Goal: Task Accomplishment & Management: Use online tool/utility

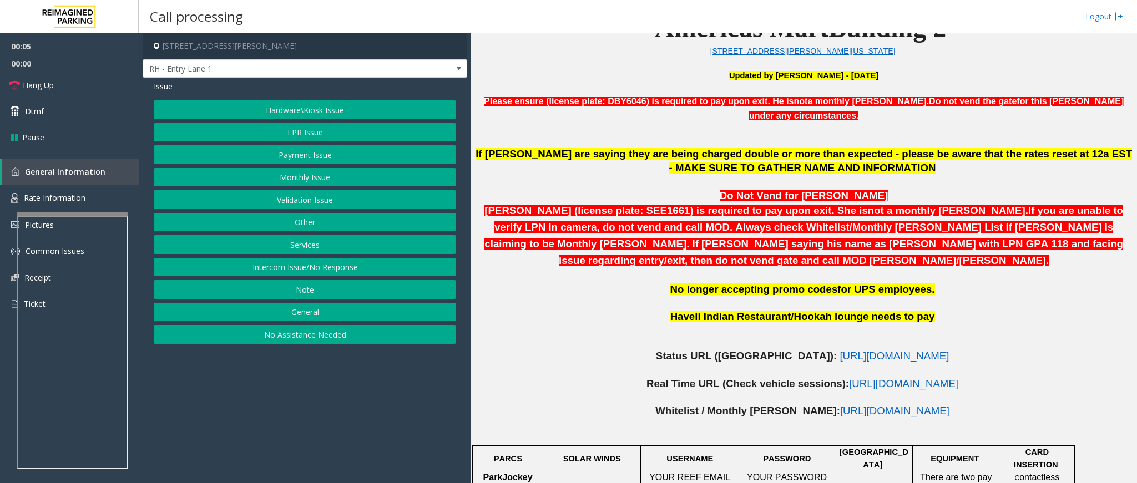
scroll to position [416, 0]
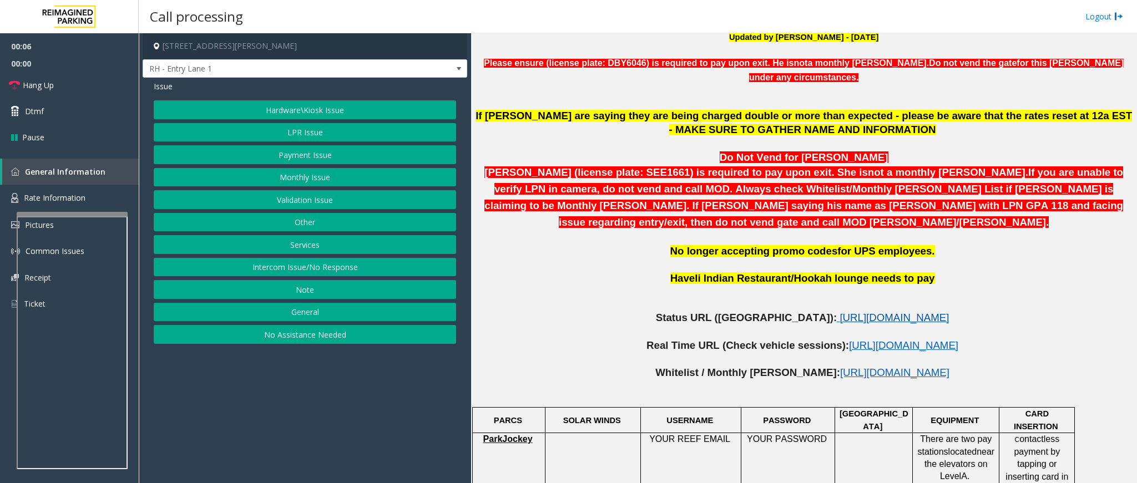
click at [840, 312] on span "[URL][DOMAIN_NAME]" at bounding box center [894, 318] width 109 height 12
click at [72, 87] on link "Hang Up" at bounding box center [69, 85] width 139 height 26
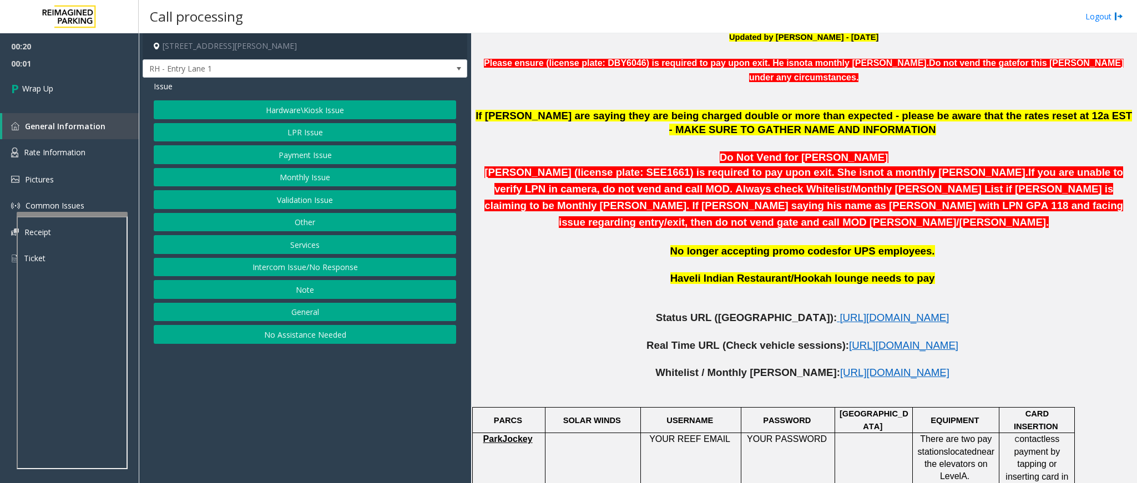
click at [327, 270] on button "Intercom Issue/No Response" at bounding box center [305, 267] width 302 height 19
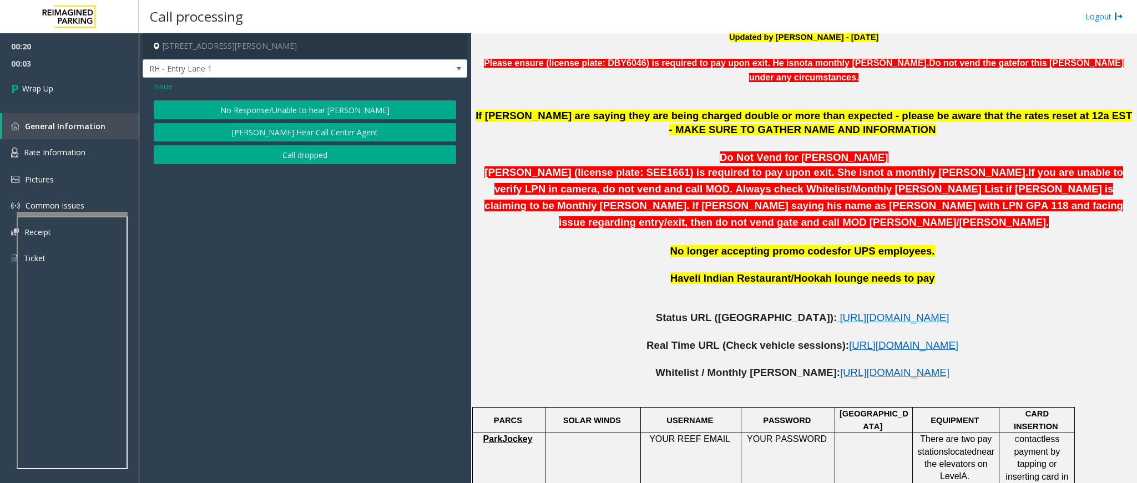
click at [267, 107] on button "No Response/Unable to hear [PERSON_NAME]" at bounding box center [305, 109] width 302 height 19
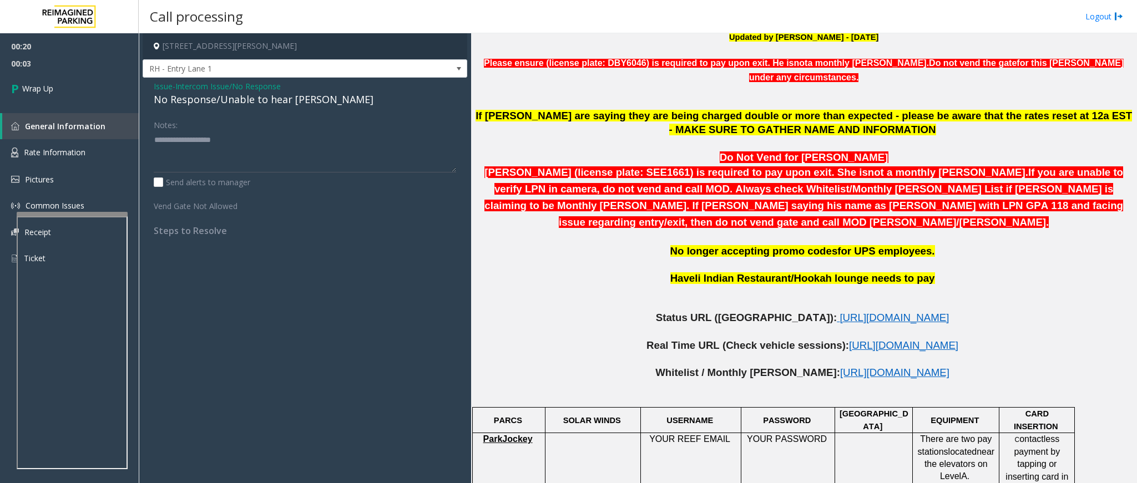
click at [228, 97] on div "No Response/Unable to hear [PERSON_NAME]" at bounding box center [305, 99] width 302 height 15
type textarea "**********"
click at [57, 89] on link "Wrap Up" at bounding box center [69, 88] width 139 height 33
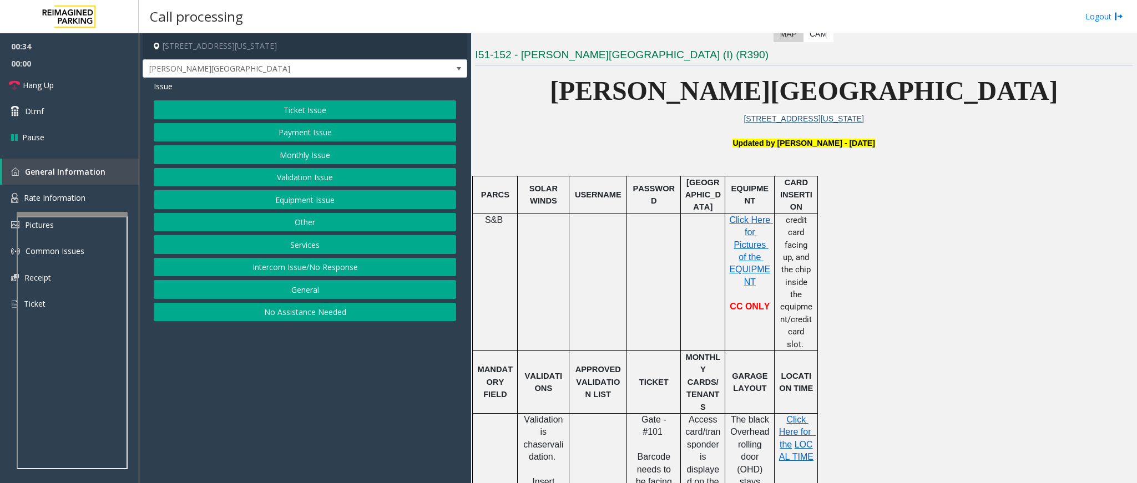
scroll to position [333, 0]
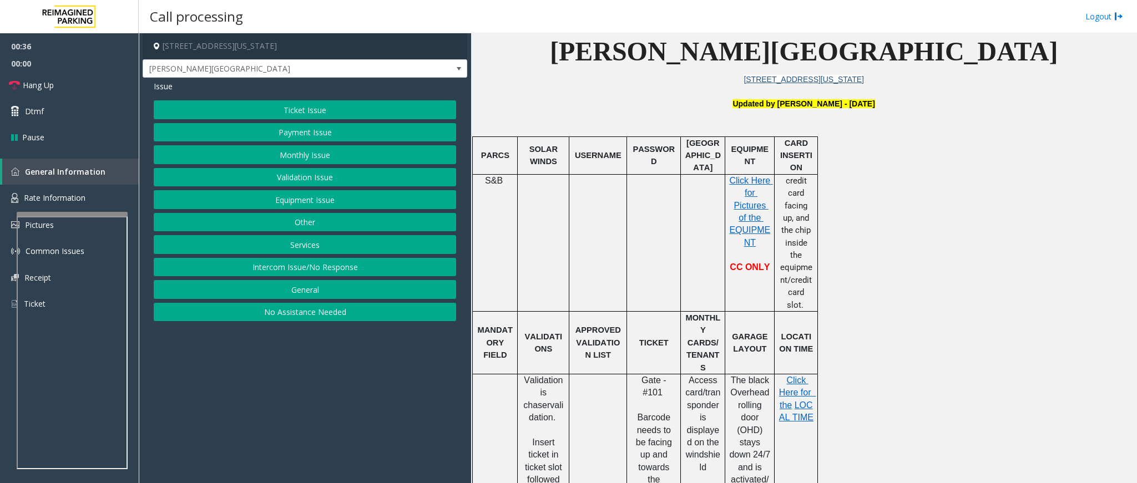
click at [295, 177] on button "Validation Issue" at bounding box center [305, 177] width 302 height 19
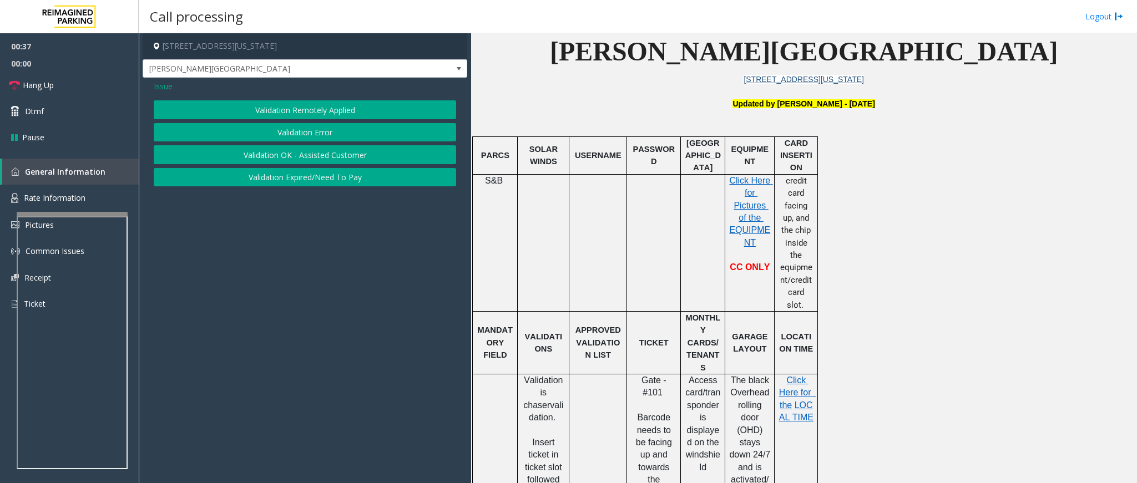
click at [325, 130] on button "Validation Error" at bounding box center [305, 132] width 302 height 19
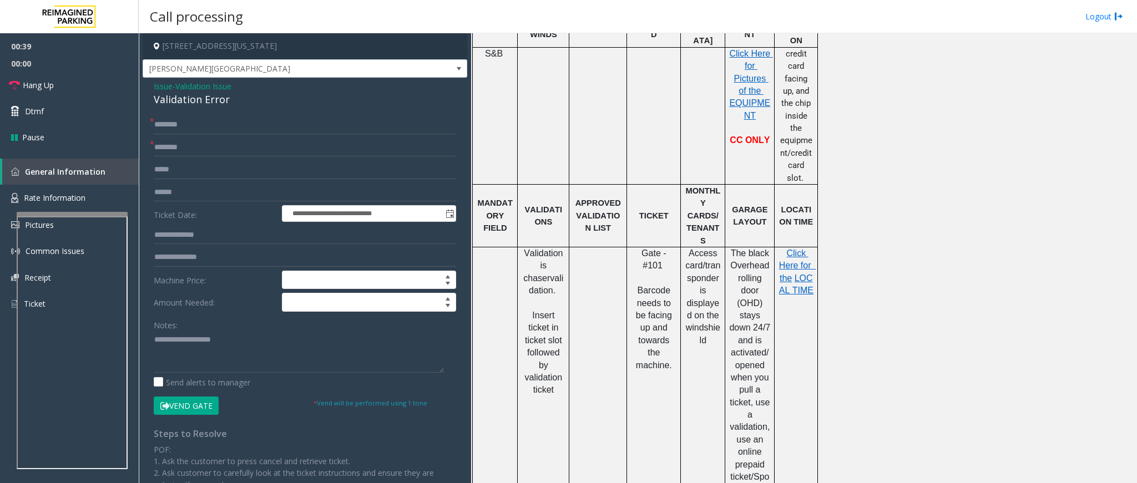
scroll to position [583, 0]
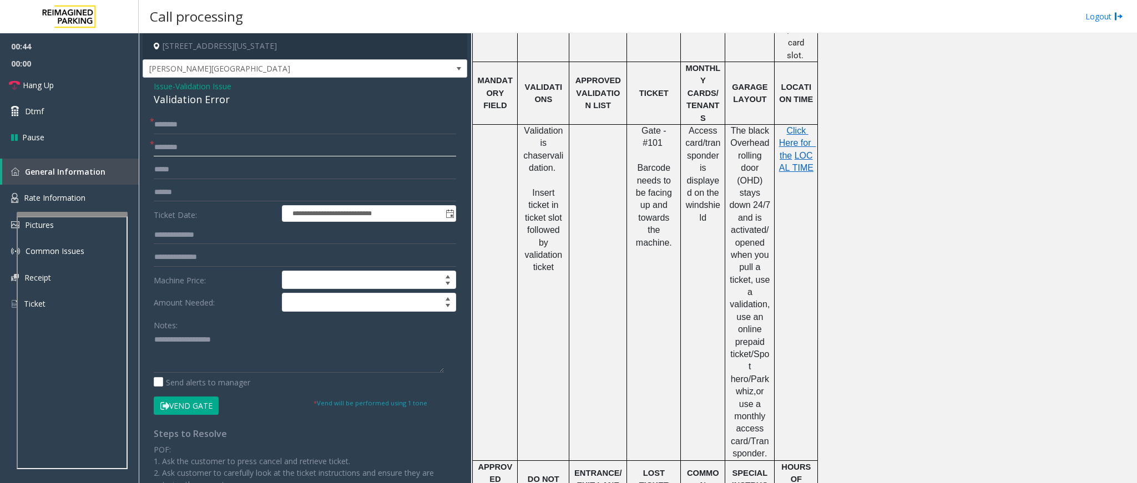
click at [170, 150] on input "text" at bounding box center [305, 147] width 302 height 19
click at [176, 147] on input "text" at bounding box center [305, 147] width 302 height 19
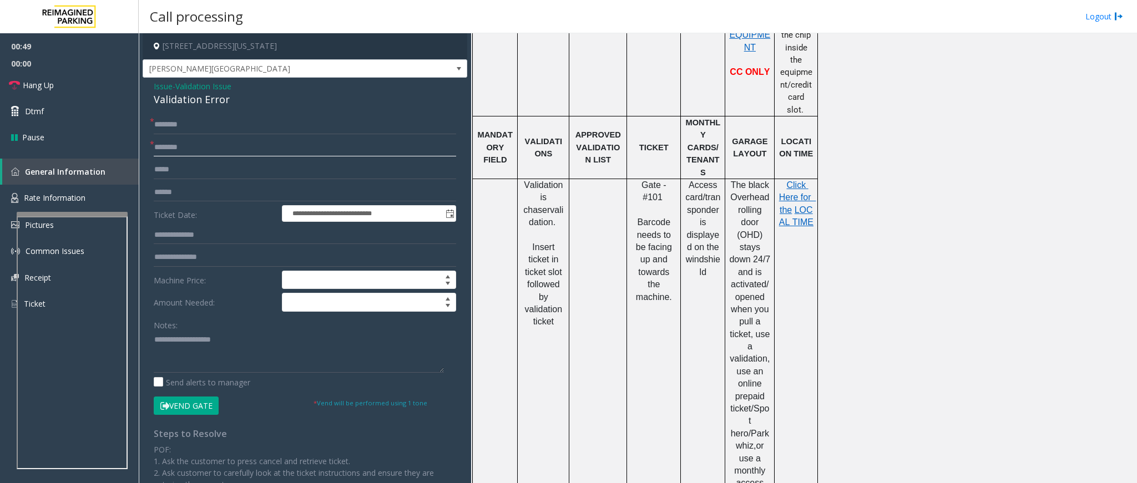
scroll to position [499, 0]
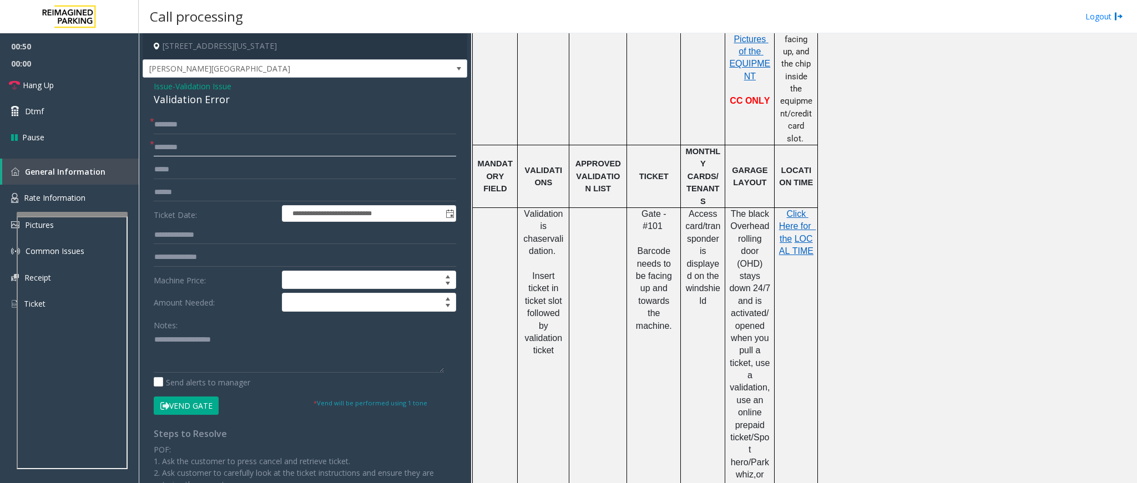
click at [265, 150] on input "text" at bounding box center [305, 147] width 302 height 19
click at [255, 147] on input "text" at bounding box center [305, 147] width 302 height 19
click at [310, 147] on input "text" at bounding box center [305, 147] width 302 height 19
click at [269, 147] on input "text" at bounding box center [305, 147] width 302 height 19
drag, startPoint x: 227, startPoint y: 99, endPoint x: 143, endPoint y: 83, distance: 85.2
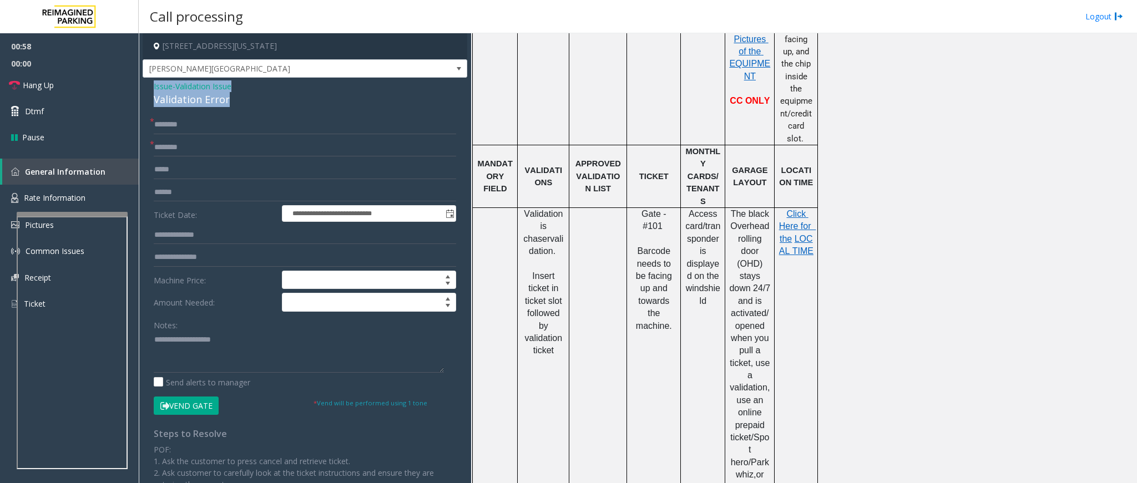
click at [143, 83] on div "**********" at bounding box center [305, 371] width 325 height 587
copy div "Issue - Validation Issue Validation Error"
paste textarea "**********"
click at [240, 365] on textarea at bounding box center [299, 352] width 290 height 42
drag, startPoint x: 236, startPoint y: 341, endPoint x: 180, endPoint y: 338, distance: 56.7
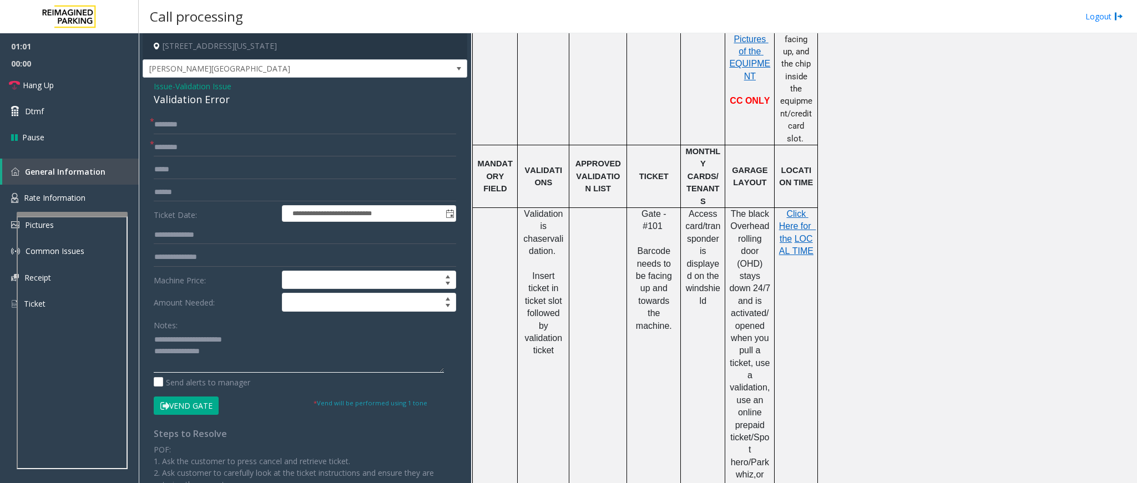
click at [180, 338] on textarea at bounding box center [299, 352] width 290 height 42
type textarea "**********"
click at [224, 147] on input "text" at bounding box center [305, 147] width 302 height 19
click at [222, 150] on input "text" at bounding box center [305, 147] width 302 height 19
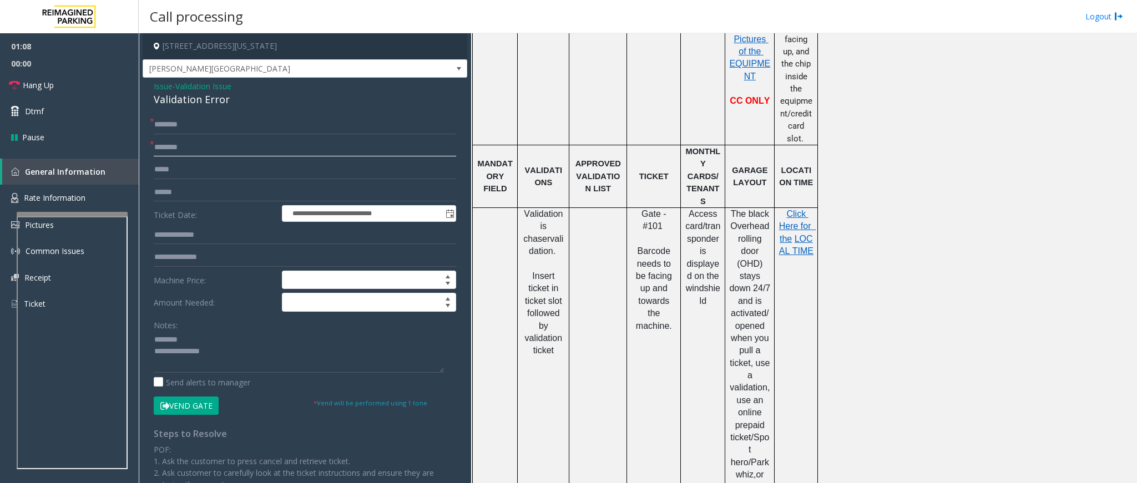
click at [197, 157] on input "text" at bounding box center [305, 147] width 302 height 19
click at [196, 153] on input "text" at bounding box center [305, 147] width 302 height 19
type input "*"
click at [167, 193] on input "text" at bounding box center [305, 192] width 302 height 19
type input "******"
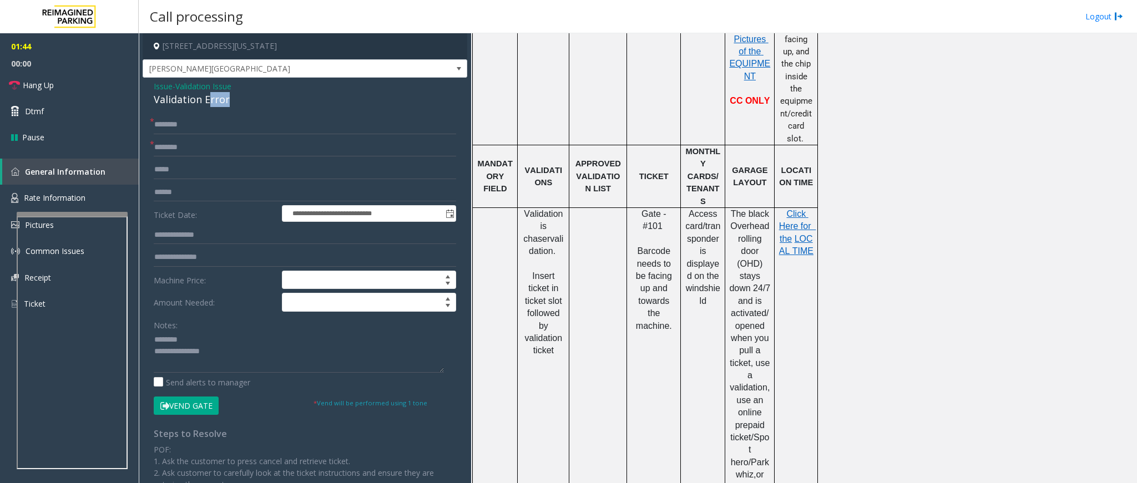
drag, startPoint x: 231, startPoint y: 100, endPoint x: 210, endPoint y: 95, distance: 22.1
click at [210, 95] on div "Validation Error" at bounding box center [305, 99] width 302 height 15
click at [240, 358] on textarea at bounding box center [299, 352] width 290 height 42
type textarea "**********"
click at [185, 154] on input "text" at bounding box center [305, 147] width 302 height 19
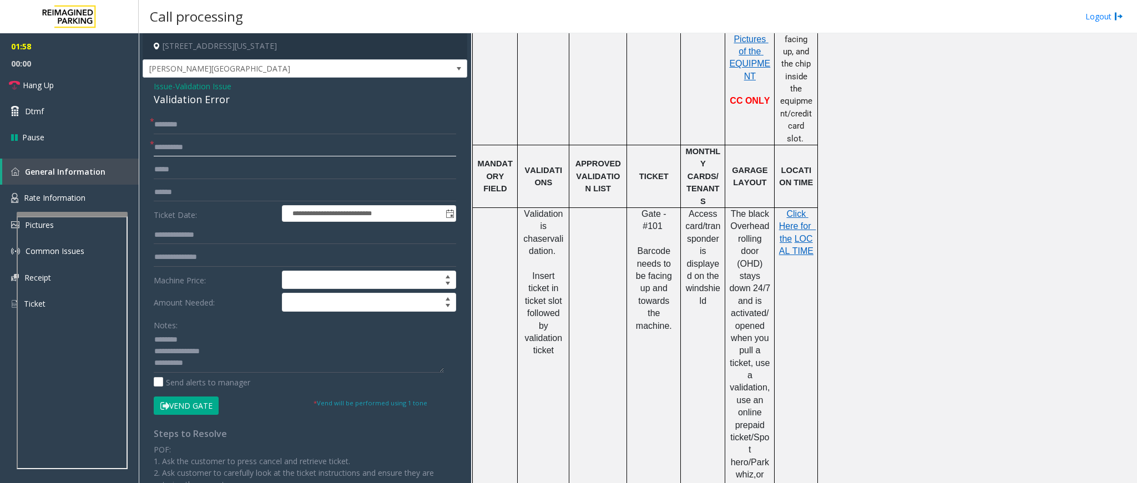
type input "**********"
click at [212, 128] on input "text" at bounding box center [305, 124] width 302 height 19
click at [199, 127] on input "text" at bounding box center [305, 124] width 302 height 19
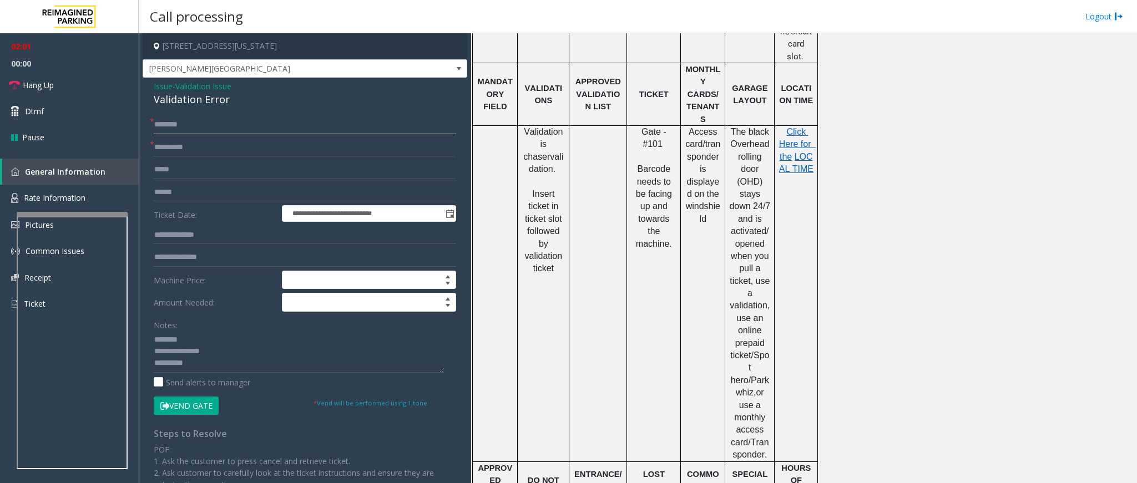
scroll to position [583, 0]
click at [790, 135] on span "Click Here for the" at bounding box center [797, 143] width 37 height 34
click at [62, 194] on span "Rate Information" at bounding box center [55, 198] width 62 height 11
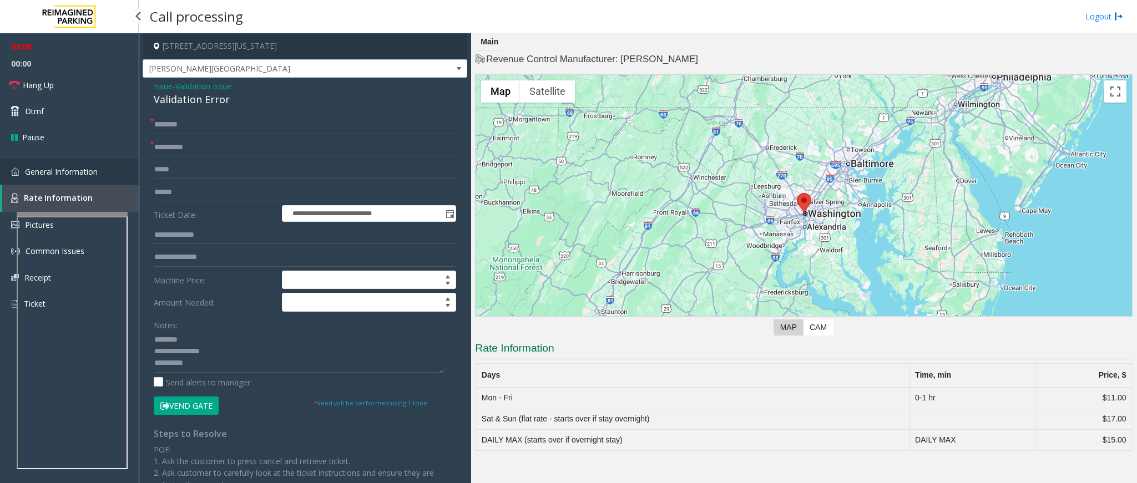
click at [77, 161] on link "General Information" at bounding box center [69, 172] width 139 height 26
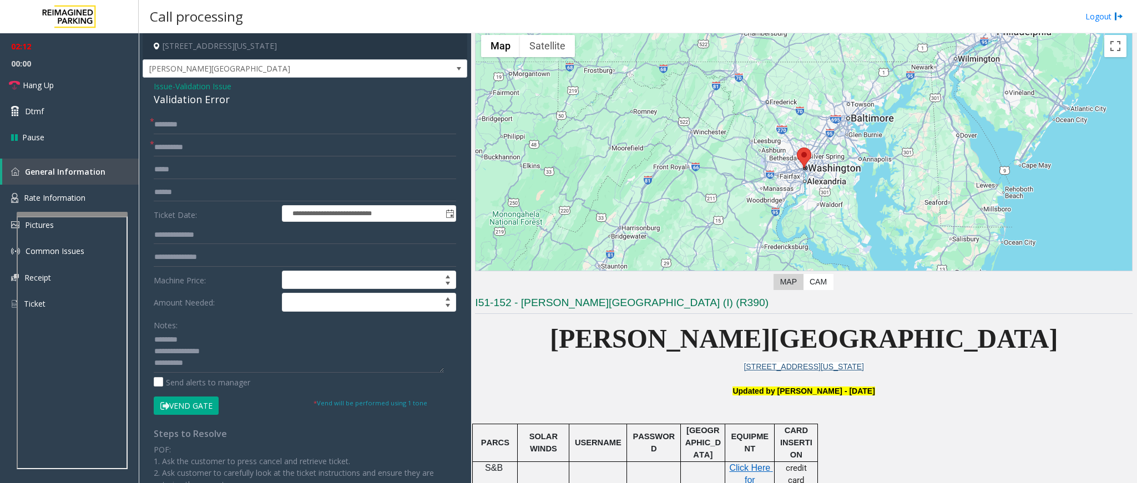
scroll to position [83, 0]
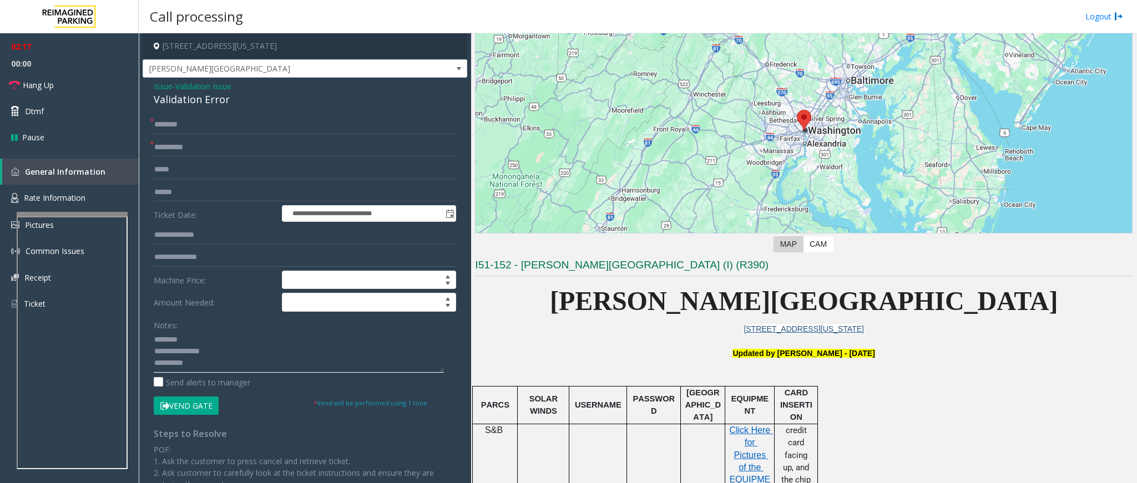
click at [215, 364] on textarea at bounding box center [299, 352] width 290 height 42
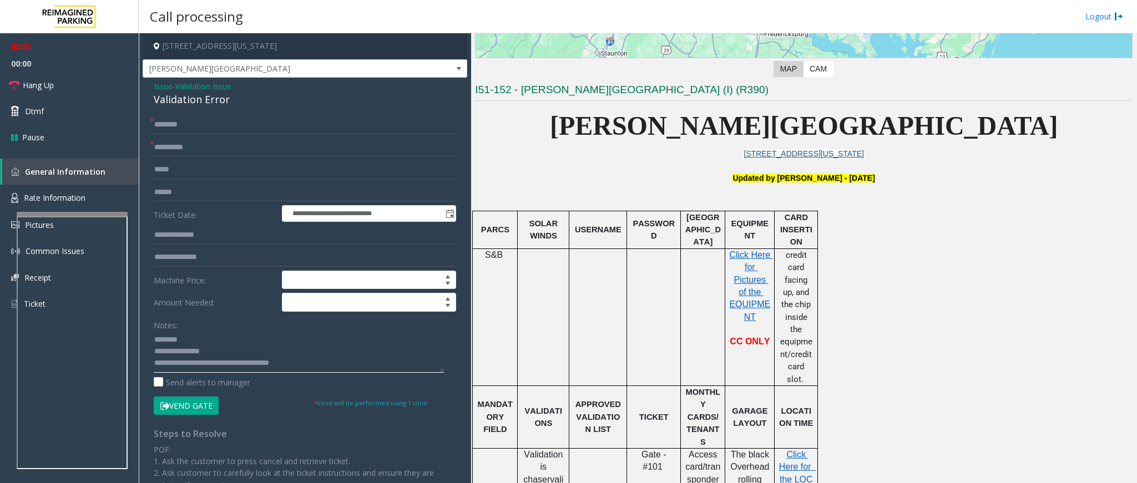
scroll to position [333, 0]
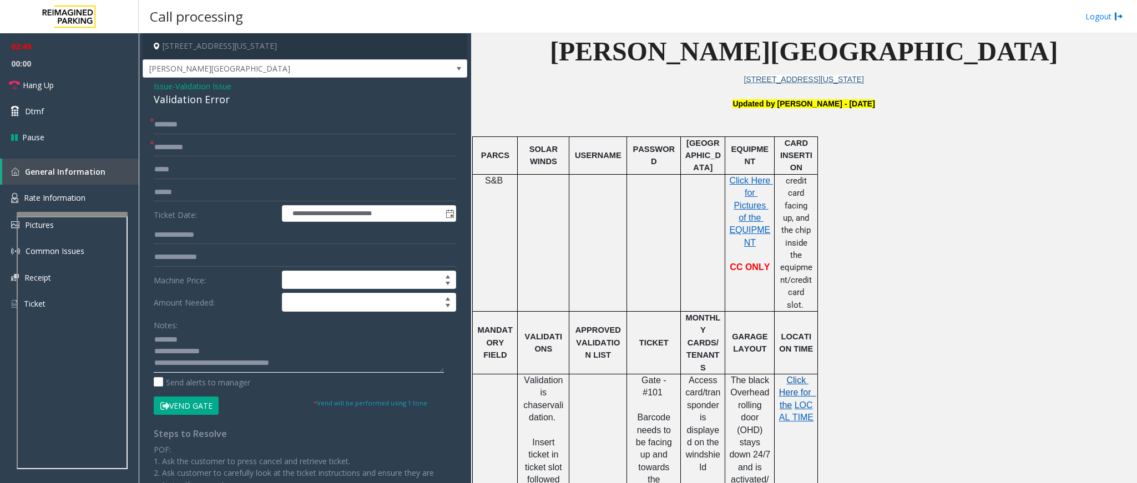
type textarea "**********"
click at [798, 376] on span "Click Here for the" at bounding box center [797, 393] width 37 height 34
click at [239, 122] on input "text" at bounding box center [305, 124] width 302 height 19
click at [240, 122] on input "text" at bounding box center [305, 124] width 302 height 19
drag, startPoint x: 258, startPoint y: 45, endPoint x: 334, endPoint y: 36, distance: 76.1
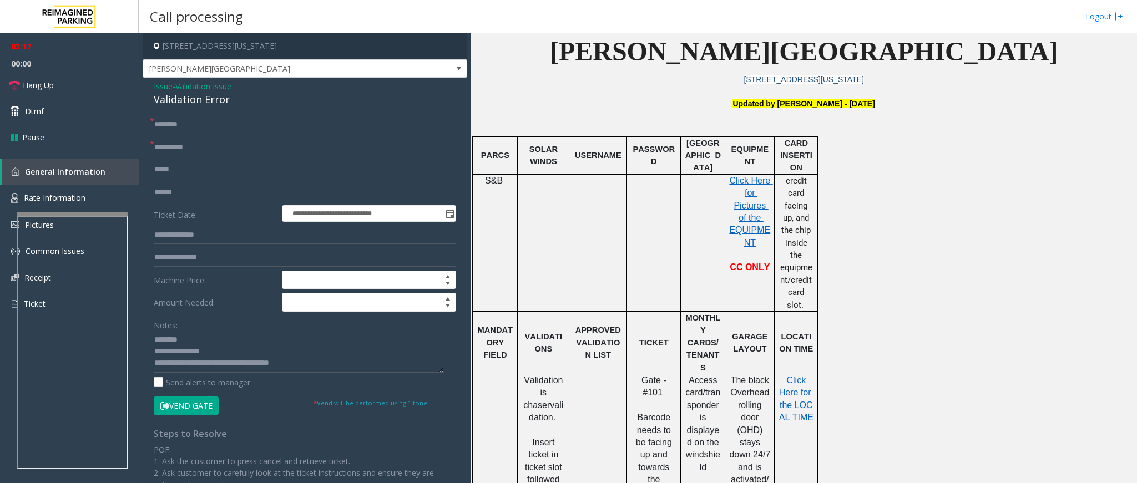
click at [334, 36] on h4 "[STREET_ADDRESS][US_STATE]" at bounding box center [305, 46] width 325 height 26
copy h4 "[US_STATE], [GEOGRAPHIC_DATA]"
drag, startPoint x: 244, startPoint y: 99, endPoint x: 147, endPoint y: 87, distance: 97.3
click at [147, 87] on div "**********" at bounding box center [305, 371] width 325 height 587
click at [310, 361] on textarea at bounding box center [299, 352] width 290 height 42
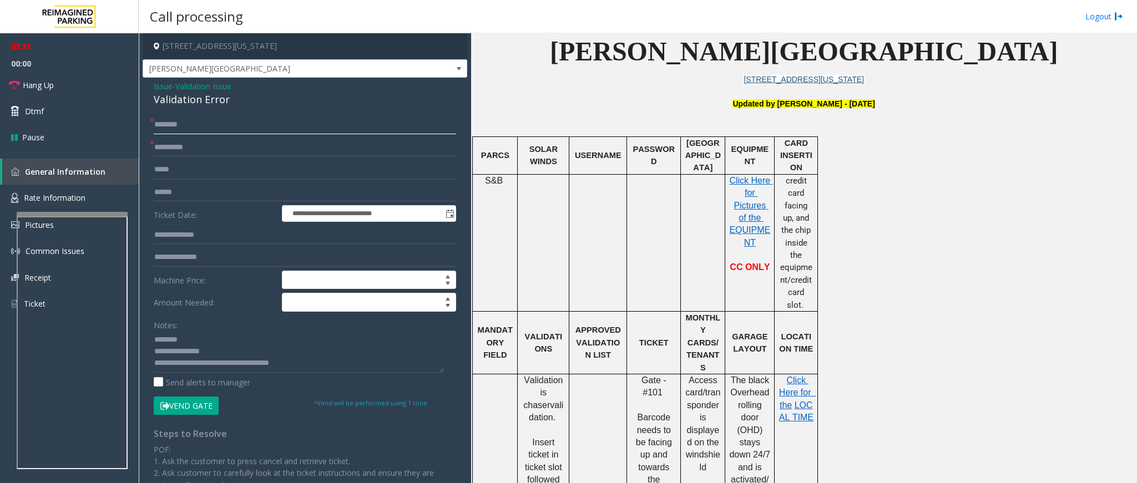
click at [216, 130] on input "text" at bounding box center [305, 124] width 302 height 19
type input "**"
click at [44, 84] on span "Hang Up" at bounding box center [38, 85] width 31 height 12
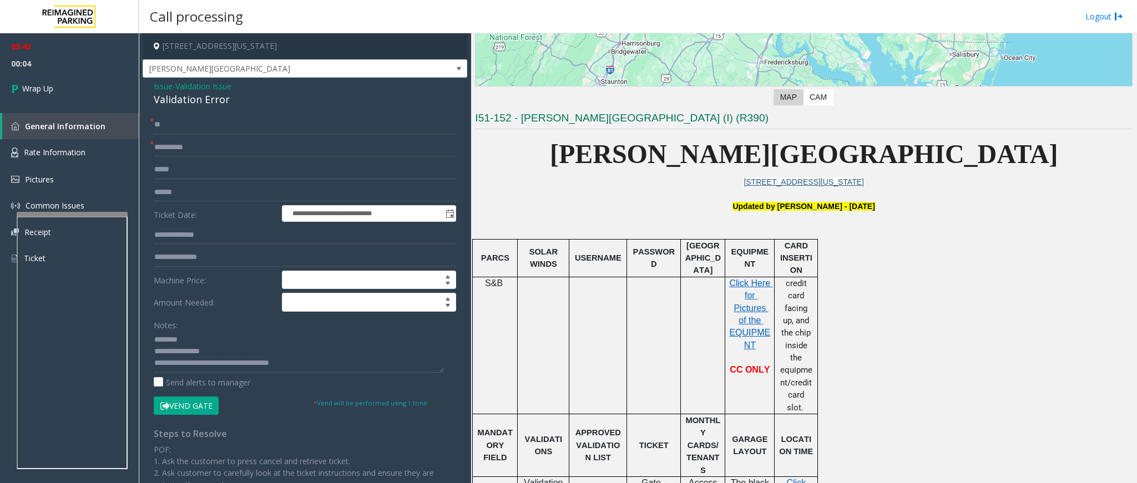
scroll to position [0, 0]
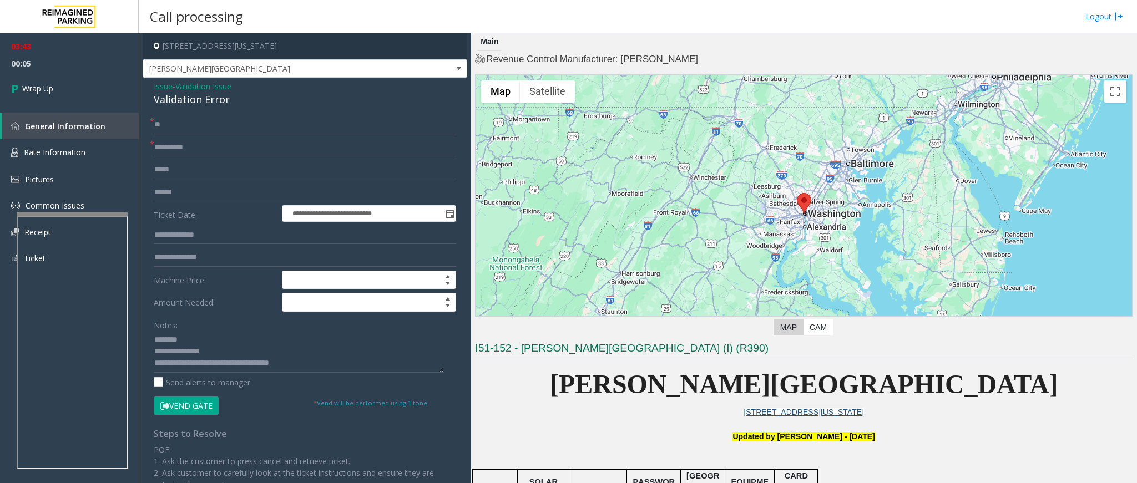
click at [841, 30] on div "Call processing Logout" at bounding box center [638, 16] width 998 height 33
click at [217, 150] on input "**********" at bounding box center [305, 147] width 302 height 19
drag, startPoint x: 192, startPoint y: 365, endPoint x: 297, endPoint y: 370, distance: 105.0
click at [297, 370] on textarea at bounding box center [299, 352] width 290 height 42
click at [296, 364] on textarea at bounding box center [299, 352] width 290 height 42
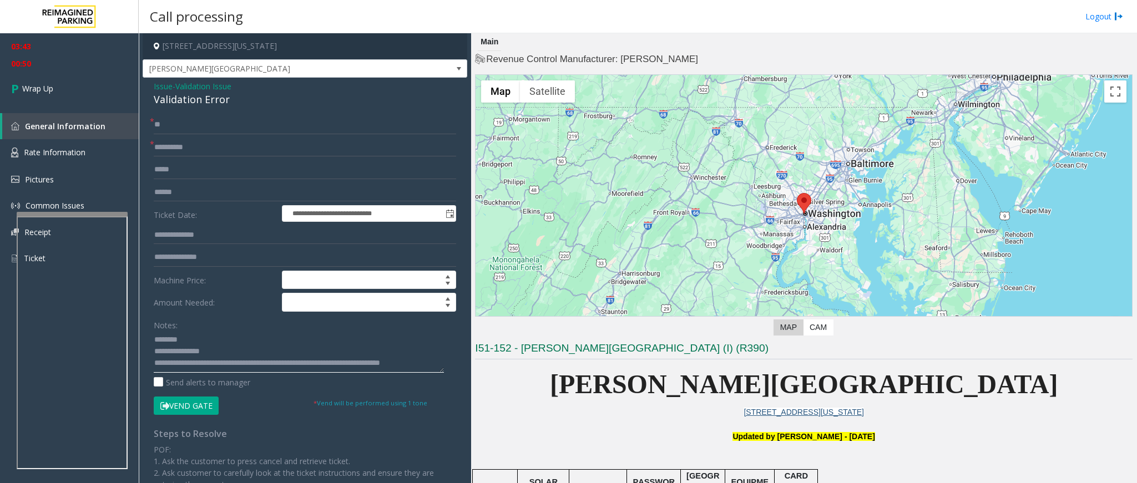
scroll to position [8, 0]
type textarea "**********"
click at [57, 89] on link "Wrap Up" at bounding box center [69, 88] width 139 height 33
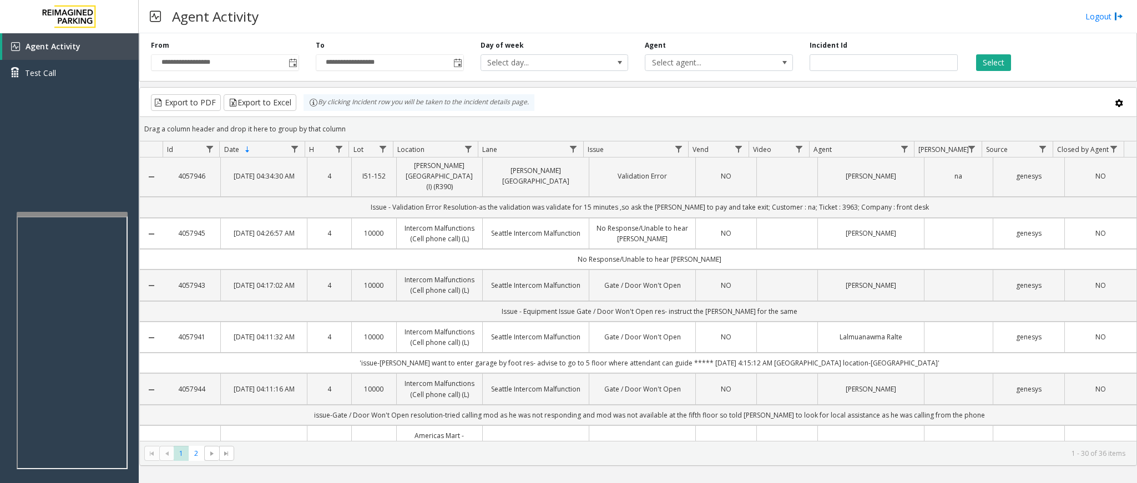
scroll to position [83, 0]
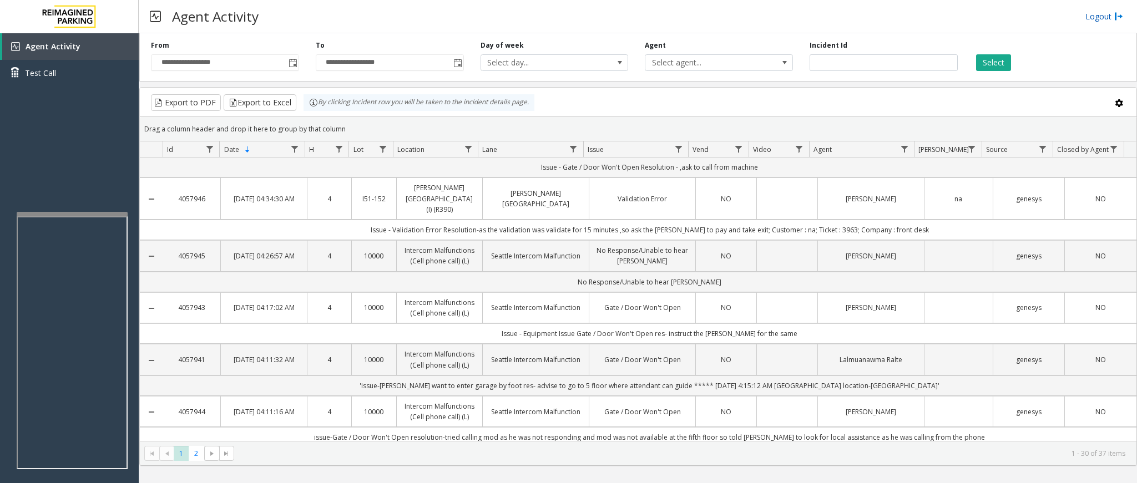
click at [1097, 17] on link "Logout" at bounding box center [1105, 17] width 38 height 12
